Goal: Find specific page/section: Find specific page/section

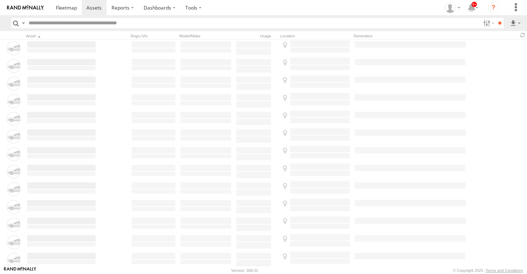
click at [98, 8] on span at bounding box center [94, 7] width 15 height 7
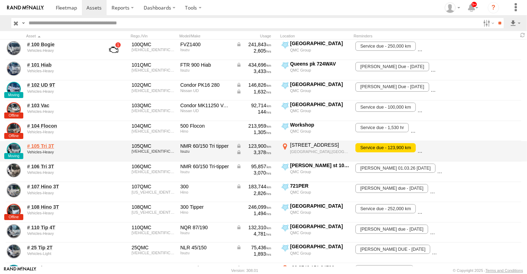
click at [40, 145] on link "# 105 Tri 3T" at bounding box center [61, 146] width 69 height 6
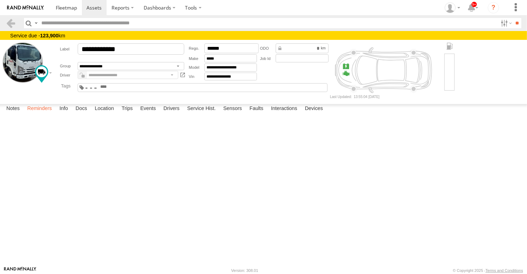
click at [45, 114] on label "Reminders" at bounding box center [40, 109] width 32 height 10
click at [96, 6] on span at bounding box center [94, 7] width 15 height 7
